Goal: Task Accomplishment & Management: Use online tool/utility

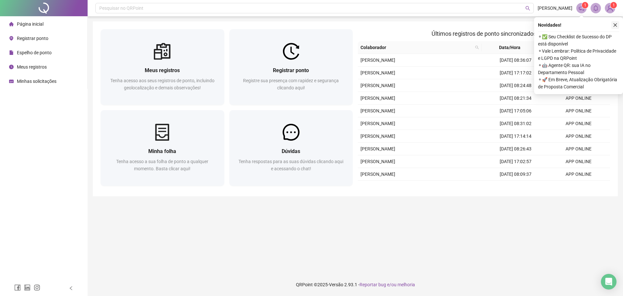
click at [614, 25] on icon "close" at bounding box center [615, 25] width 5 height 5
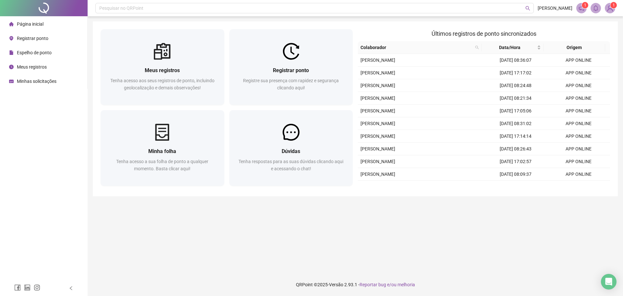
click at [30, 37] on span "Registrar ponto" at bounding box center [32, 38] width 31 height 5
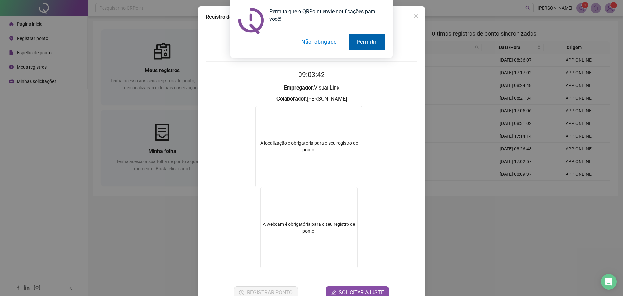
click at [373, 41] on button "Permitir" at bounding box center [367, 42] width 36 height 16
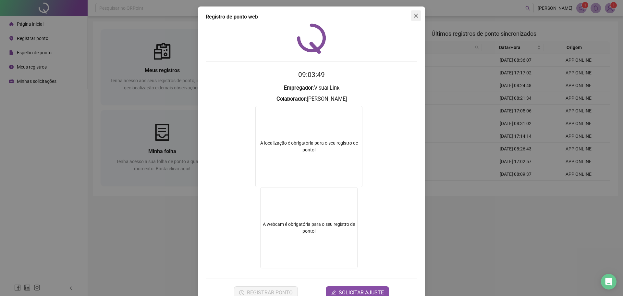
click at [414, 18] on button "Close" at bounding box center [416, 15] width 10 height 10
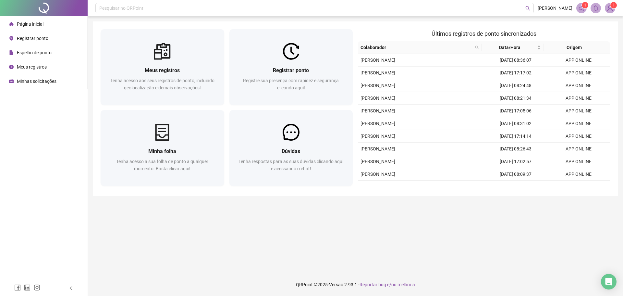
click at [29, 39] on span "Registrar ponto" at bounding box center [32, 38] width 31 height 5
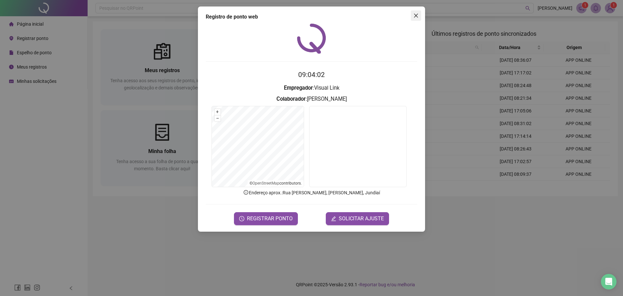
click at [417, 15] on icon "close" at bounding box center [416, 15] width 5 height 5
